Goal: Complete application form

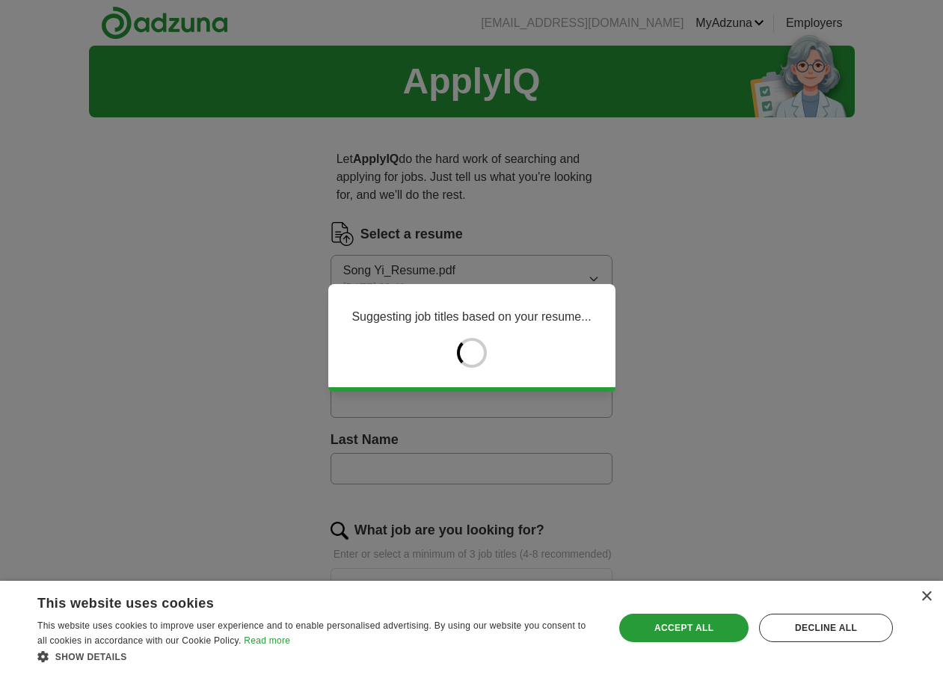
type input "*******"
type input "**"
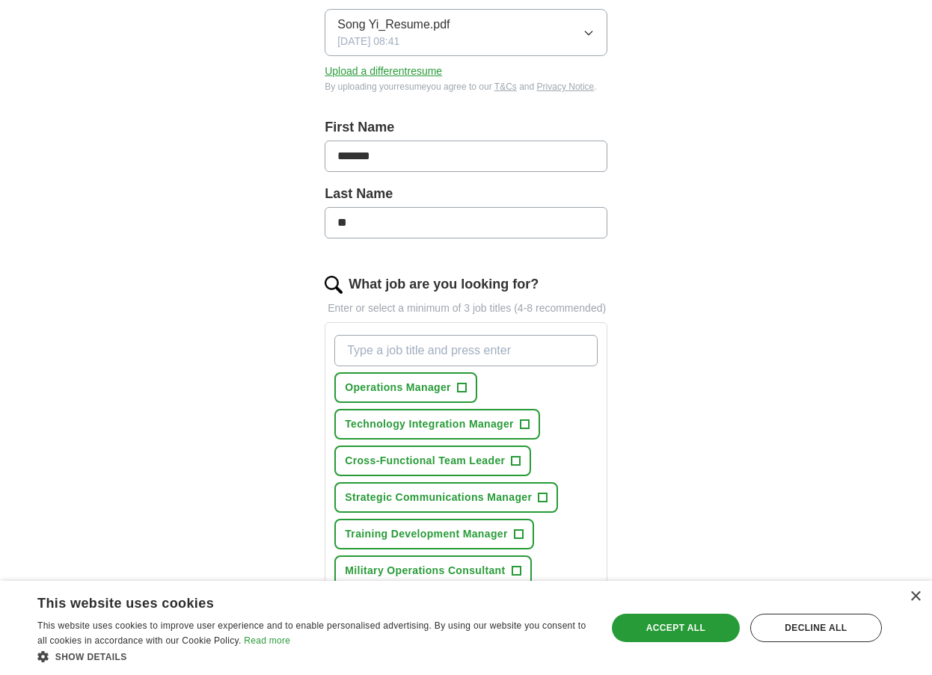
scroll to position [299, 0]
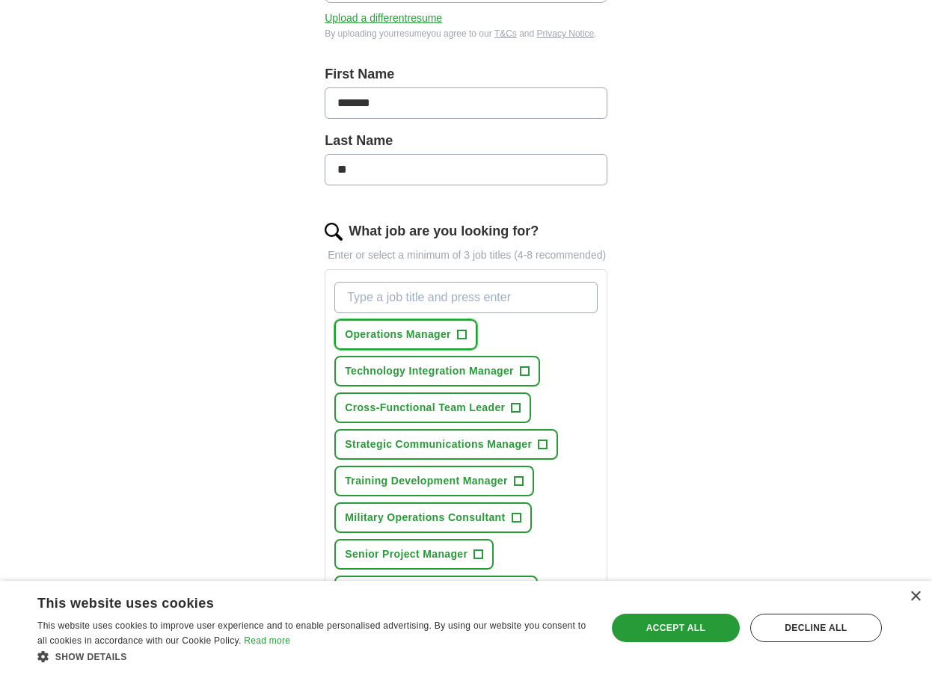
click at [462, 333] on span "+" at bounding box center [461, 335] width 9 height 12
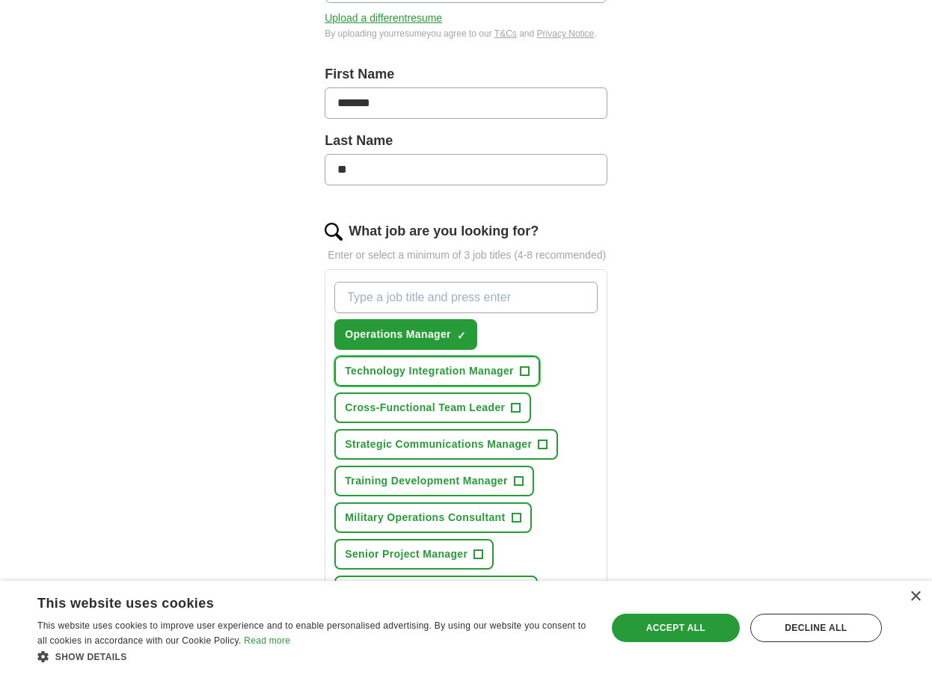
click at [523, 367] on span "+" at bounding box center [524, 372] width 9 height 12
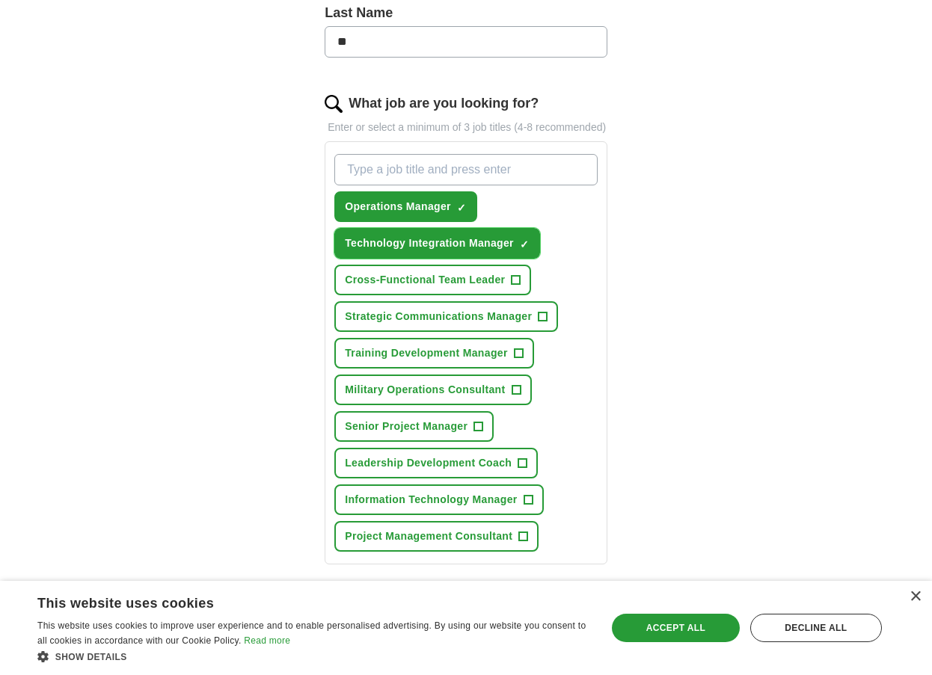
scroll to position [598, 0]
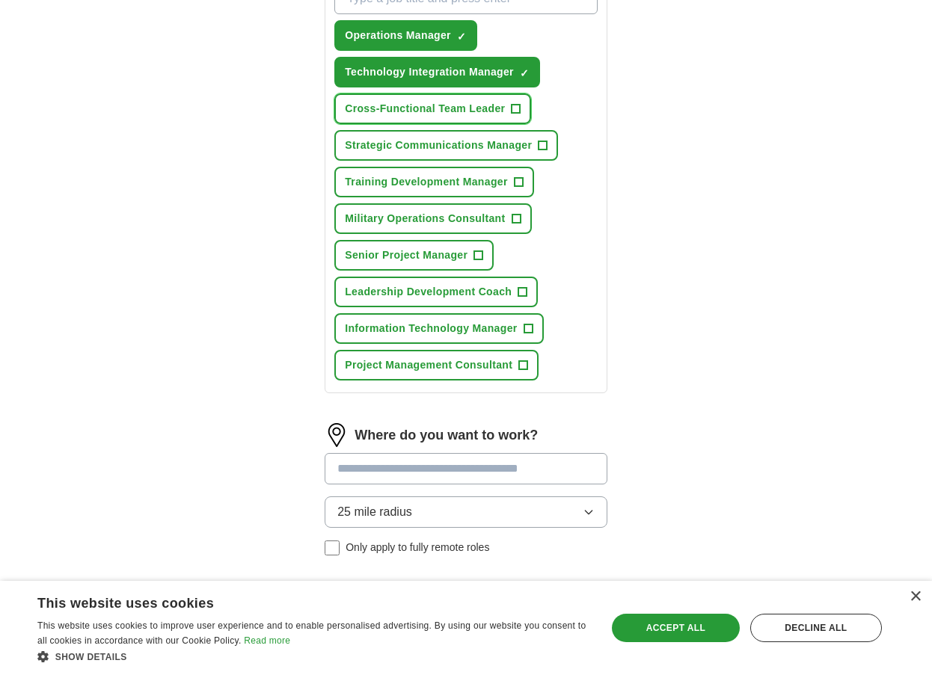
click at [514, 108] on span "+" at bounding box center [515, 109] width 9 height 12
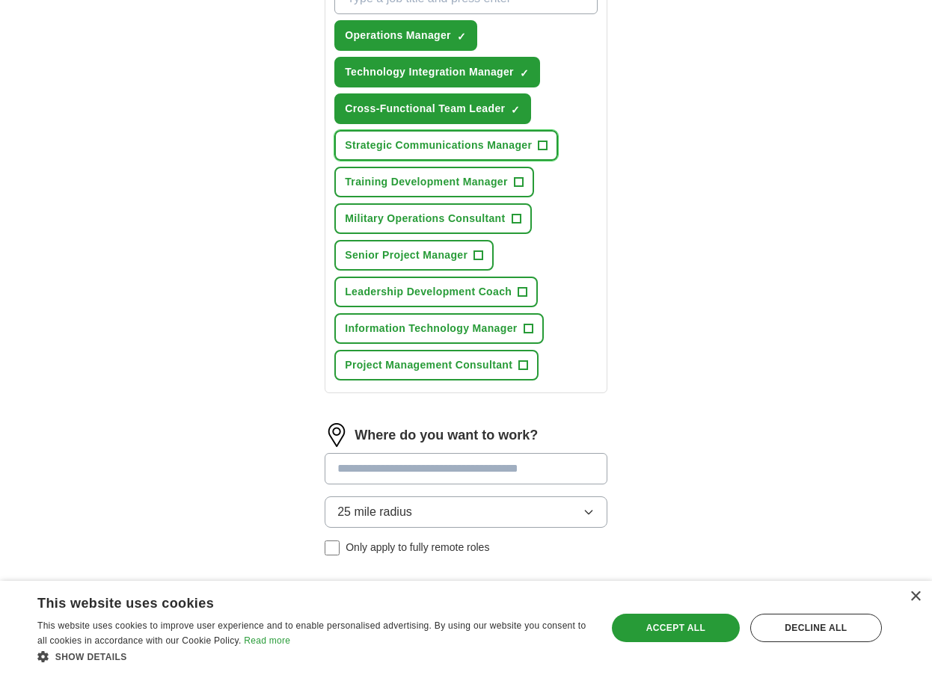
click at [539, 141] on span "+" at bounding box center [542, 146] width 9 height 12
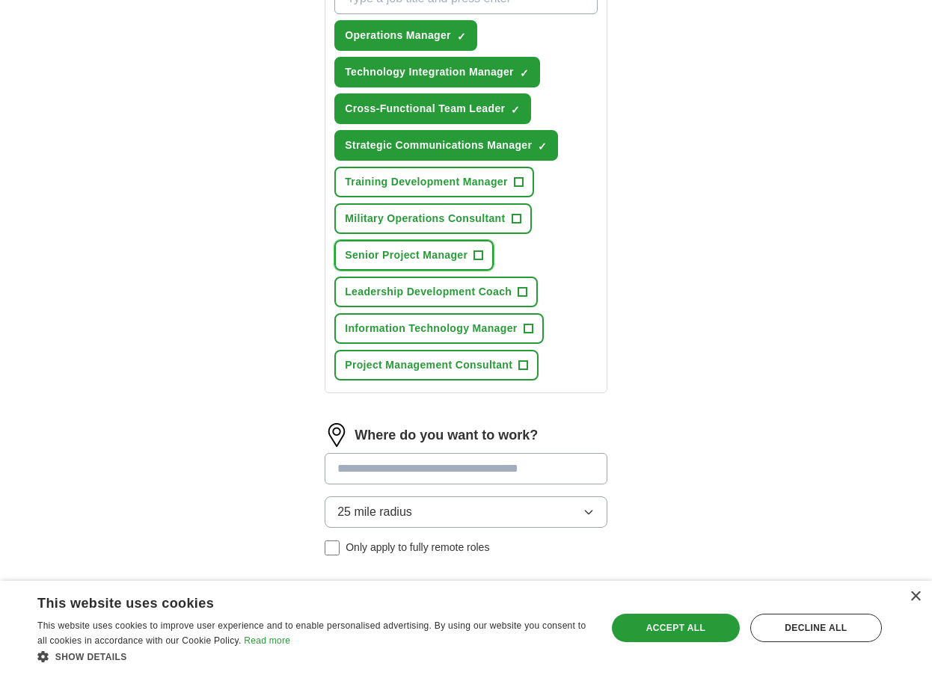
click at [475, 251] on span "+" at bounding box center [478, 256] width 9 height 12
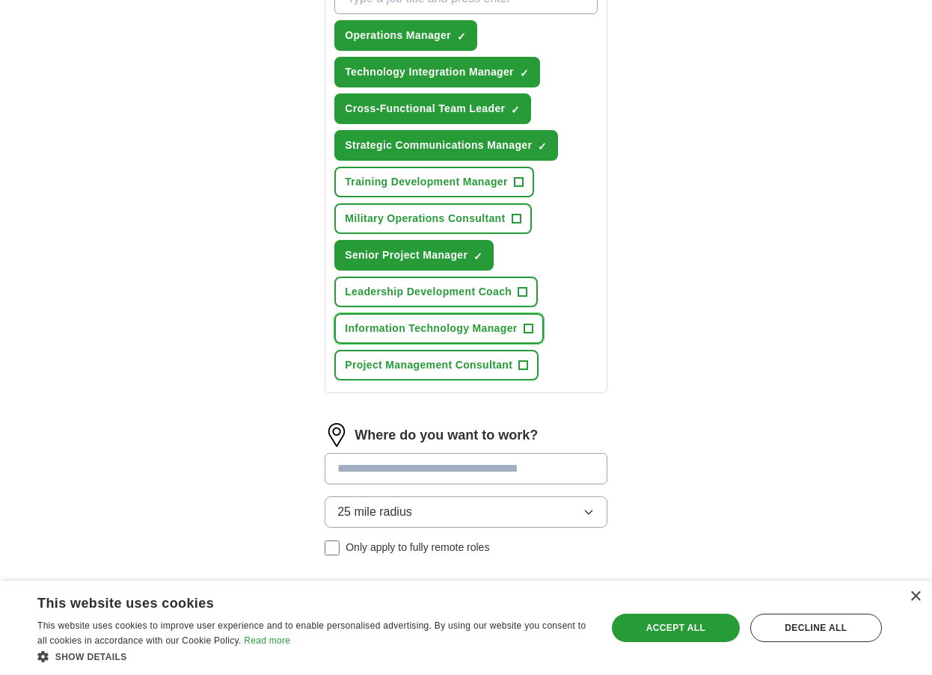
click at [533, 321] on button "Information Technology Manager +" at bounding box center [438, 328] width 209 height 31
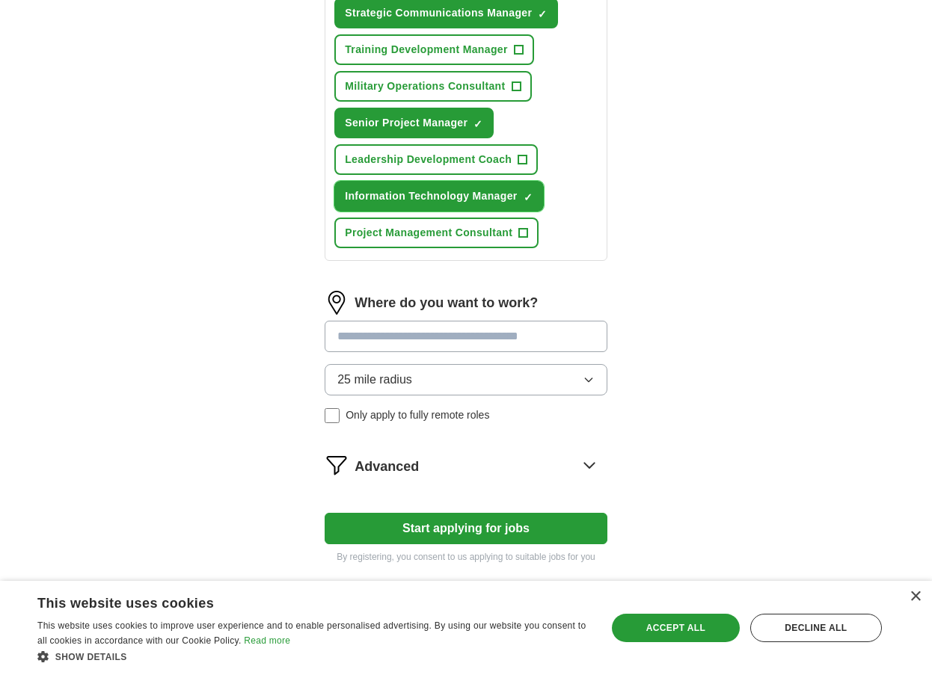
scroll to position [748, 0]
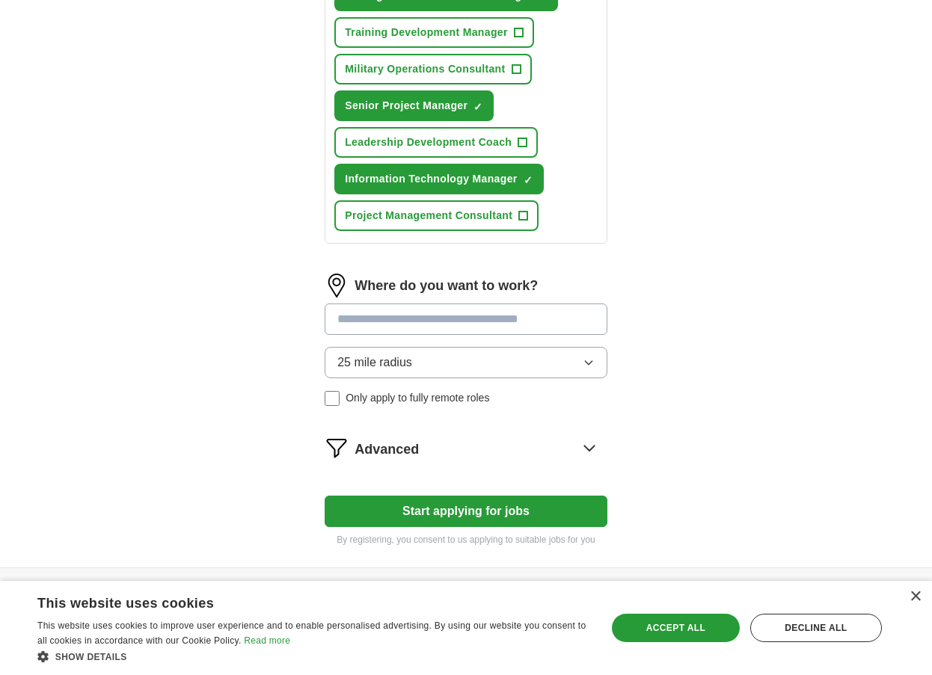
drag, startPoint x: 405, startPoint y: 318, endPoint x: 420, endPoint y: 329, distance: 18.7
click at [408, 323] on input at bounding box center [466, 319] width 283 height 31
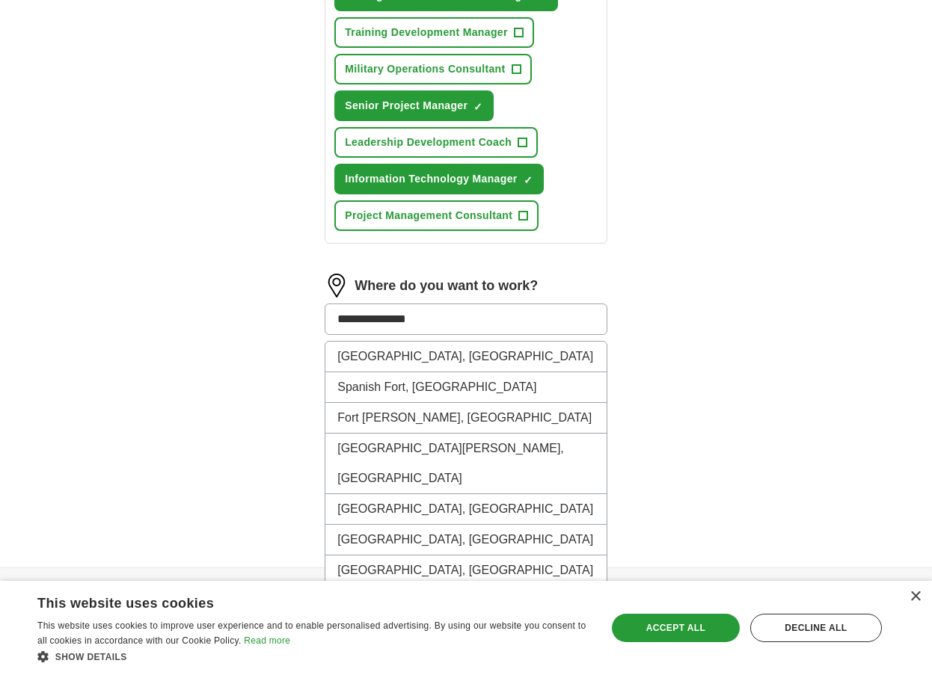
type input "**********"
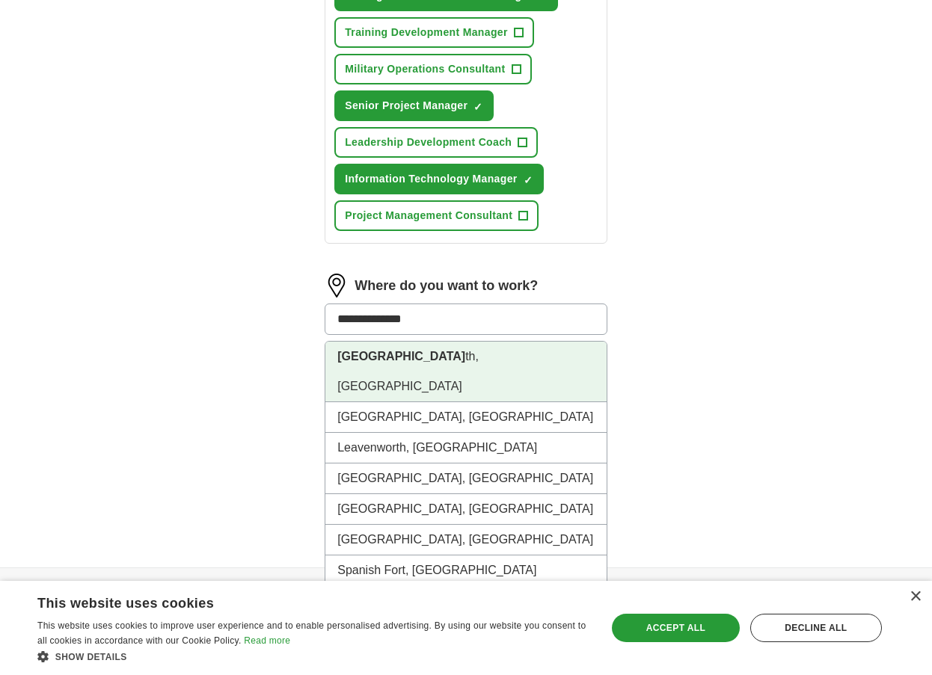
click at [447, 352] on li "[GEOGRAPHIC_DATA] th, [GEOGRAPHIC_DATA]" at bounding box center [465, 372] width 281 height 61
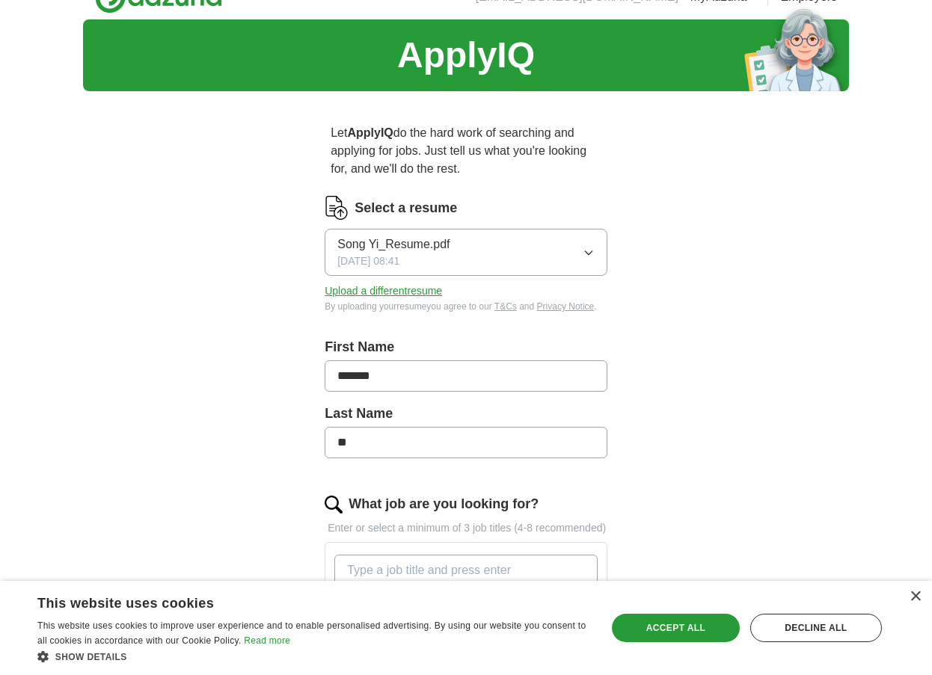
scroll to position [0, 0]
